Goal: Information Seeking & Learning: Learn about a topic

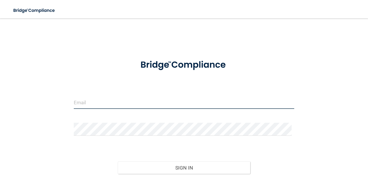
click at [103, 106] on input "email" at bounding box center [184, 102] width 221 height 13
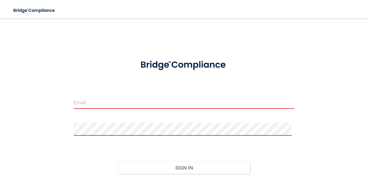
click at [99, 107] on input "email" at bounding box center [184, 102] width 221 height 13
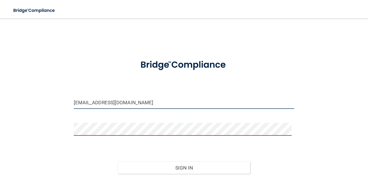
type input "[EMAIL_ADDRESS][DOMAIN_NAME]"
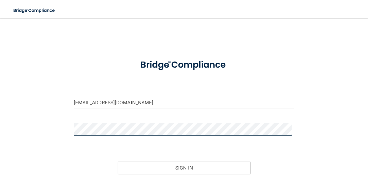
click at [118, 162] on button "Sign In" at bounding box center [184, 168] width 133 height 13
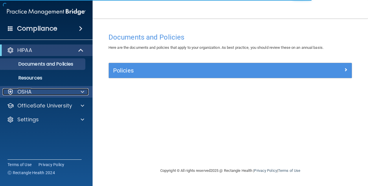
click at [35, 94] on div "OSHA" at bounding box center [39, 92] width 72 height 7
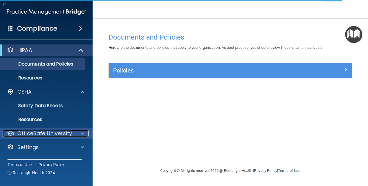
click at [48, 131] on p "OfficeSafe University" at bounding box center [44, 133] width 55 height 7
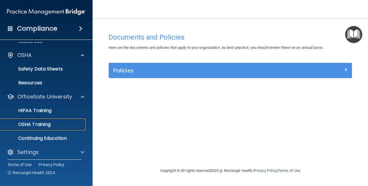
click at [35, 123] on p "OSHA Training" at bounding box center [27, 125] width 47 height 6
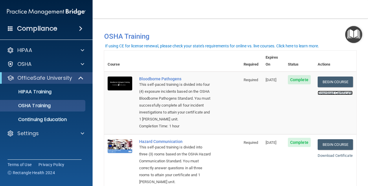
click at [323, 91] on link "Download Certificate" at bounding box center [335, 93] width 35 height 4
click at [328, 77] on link "Begin Course" at bounding box center [335, 82] width 35 height 11
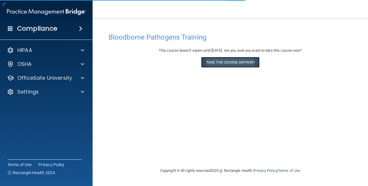
click at [231, 58] on button "Take the course anyway!" at bounding box center [230, 62] width 58 height 11
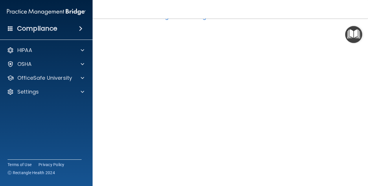
scroll to position [23, 0]
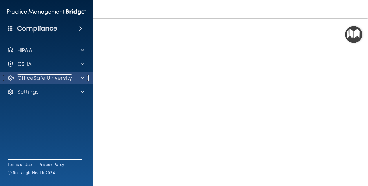
click at [65, 81] on p "OfficeSafe University" at bounding box center [44, 78] width 55 height 7
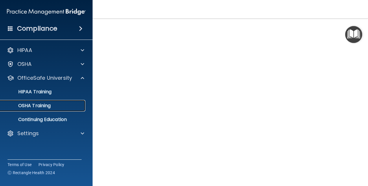
click at [43, 101] on link "OSHA Training" at bounding box center [39, 106] width 91 height 12
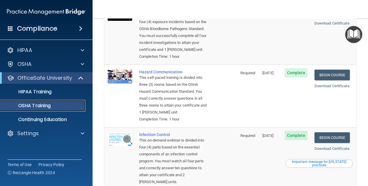
scroll to position [17, 0]
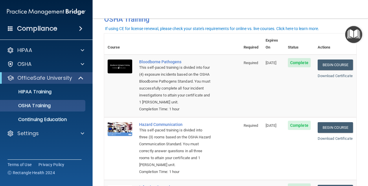
click at [301, 58] on span "Complete" at bounding box center [299, 62] width 23 height 9
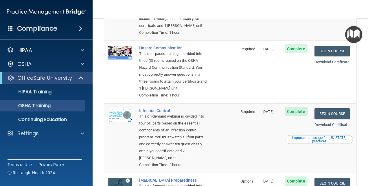
scroll to position [94, 0]
click at [185, 64] on div "This self-paced training is divided into three (3) rooms based on the OSHA Haza…" at bounding box center [173, 72] width 69 height 42
